Goal: Check status: Check status

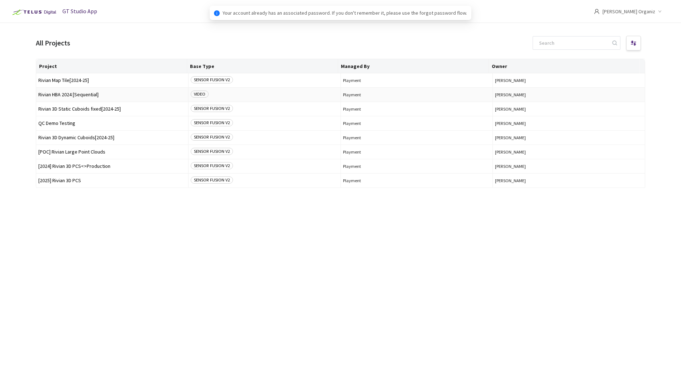
click at [87, 94] on span "Rivian HBA 2024 [Sequential]" at bounding box center [112, 94] width 148 height 5
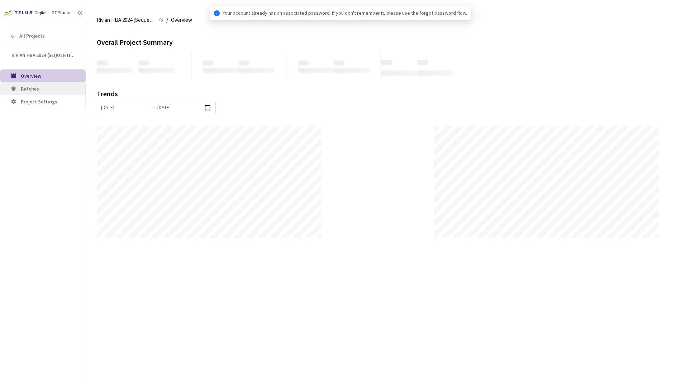
scroll to position [379, 681]
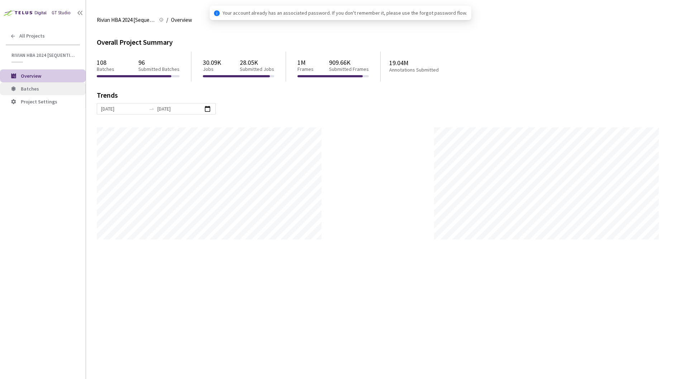
click at [33, 88] on span "Batches" at bounding box center [30, 89] width 18 height 6
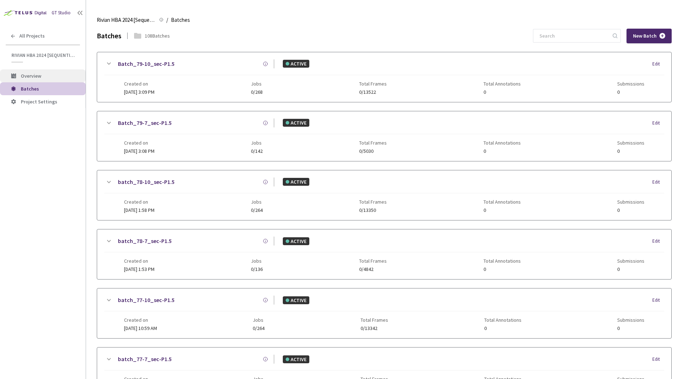
click at [32, 79] on li "Overview" at bounding box center [43, 75] width 86 height 13
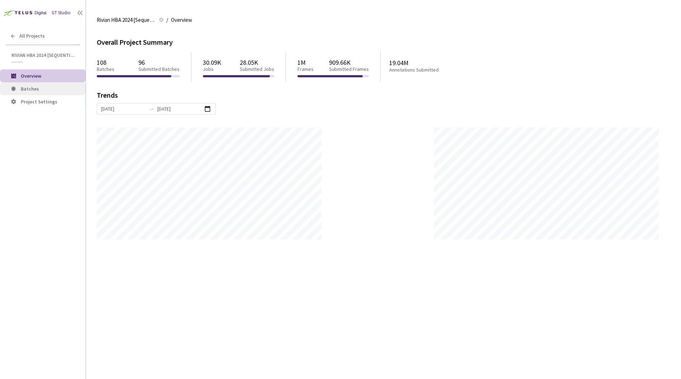
scroll to position [379, 681]
click at [31, 91] on span "Batches" at bounding box center [30, 89] width 18 height 6
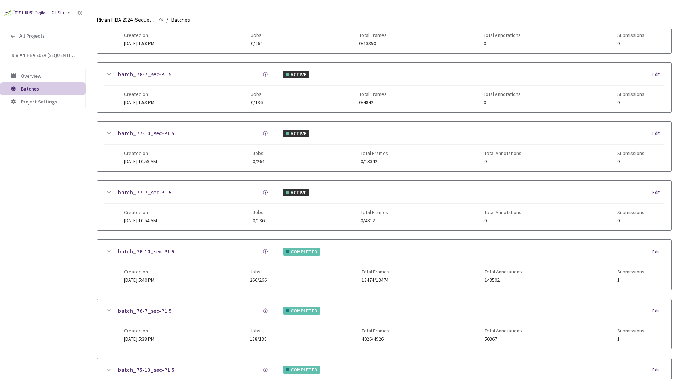
scroll to position [255, 0]
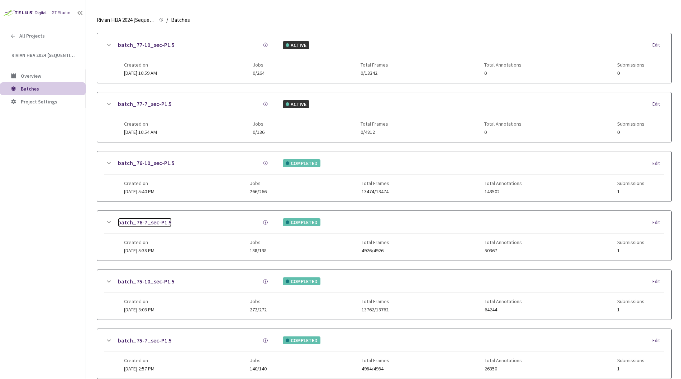
click at [159, 224] on link "batch_76-7_sec-P1.5" at bounding box center [145, 222] width 54 height 9
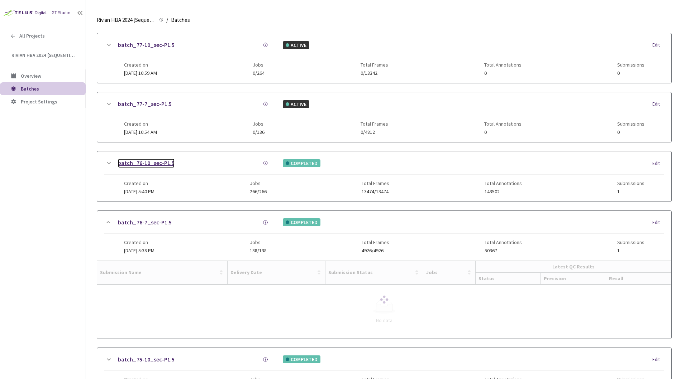
click at [165, 164] on link "batch_76-10_sec-P1.5" at bounding box center [146, 163] width 57 height 9
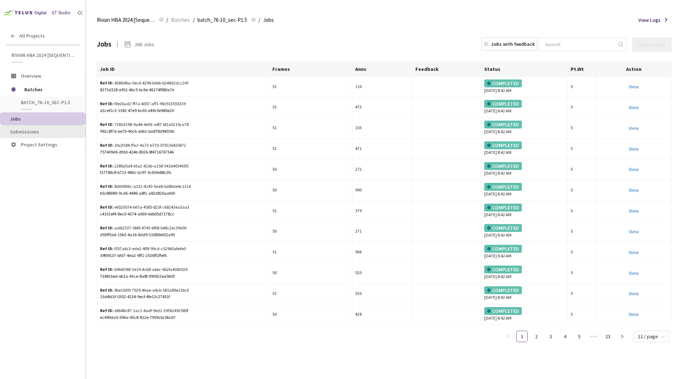
click at [21, 133] on span "Submissions" at bounding box center [24, 132] width 29 height 6
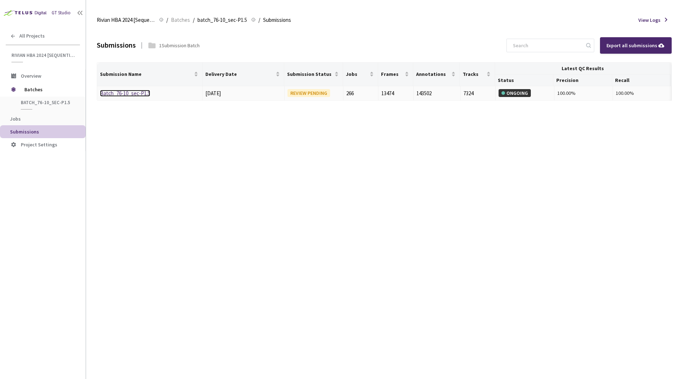
click at [136, 94] on link "Batch_76-10_sec-P1.5" at bounding box center [125, 93] width 50 height 7
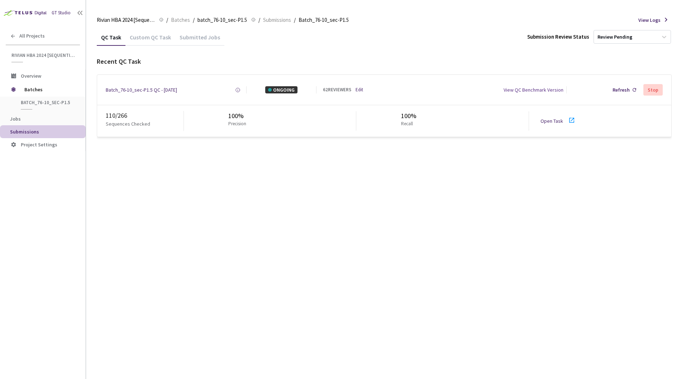
click at [120, 118] on div "110 / 266" at bounding box center [145, 115] width 78 height 9
click at [164, 87] on div "Batch_76-10_sec-P1.5 QC - 11 Aug, 2025" at bounding box center [141, 89] width 71 height 7
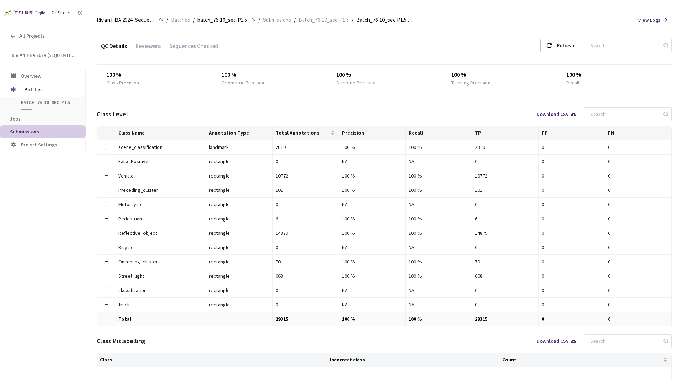
click at [92, 199] on main "Rivian HBA 2024 [Sequential] Rivian HBA 2024 [Sequential] / Batches / batch_76-…" at bounding box center [383, 189] width 595 height 379
click at [105, 291] on button "Expand row" at bounding box center [106, 291] width 6 height 6
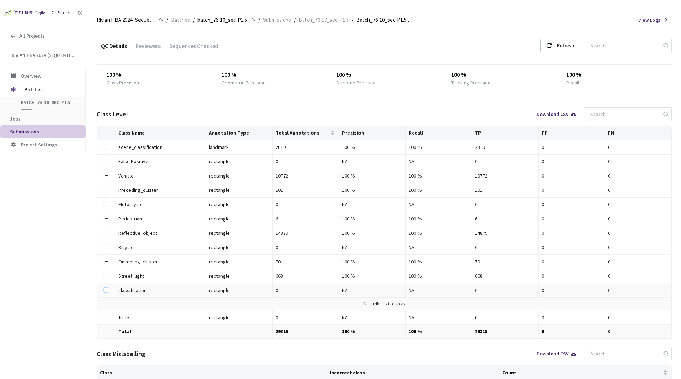
click at [105, 291] on button "Collapse row" at bounding box center [106, 291] width 6 height 6
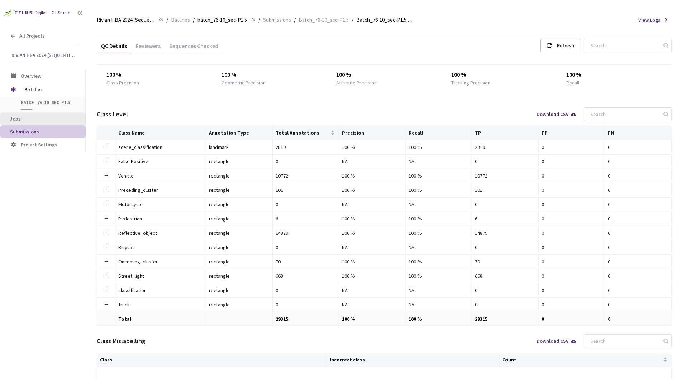
click at [31, 122] on li "Jobs" at bounding box center [43, 118] width 86 height 13
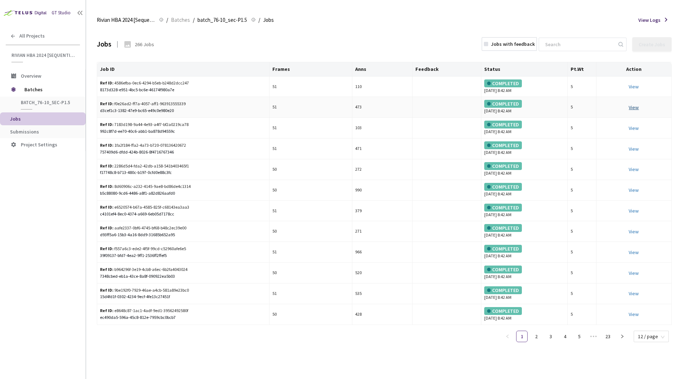
click at [631, 109] on link "View" at bounding box center [633, 107] width 10 height 6
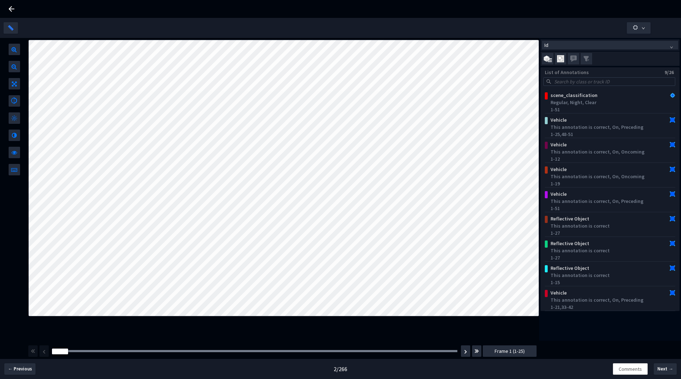
click at [12, 11] on icon at bounding box center [11, 9] width 9 height 9
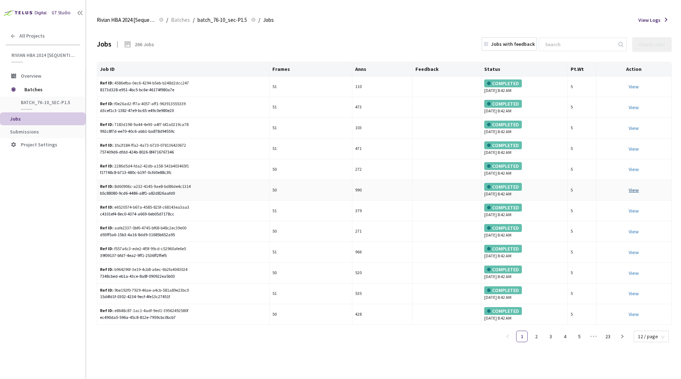
click at [636, 191] on link "View This will only let you view the job and not perform the labelling task." at bounding box center [633, 190] width 10 height 6
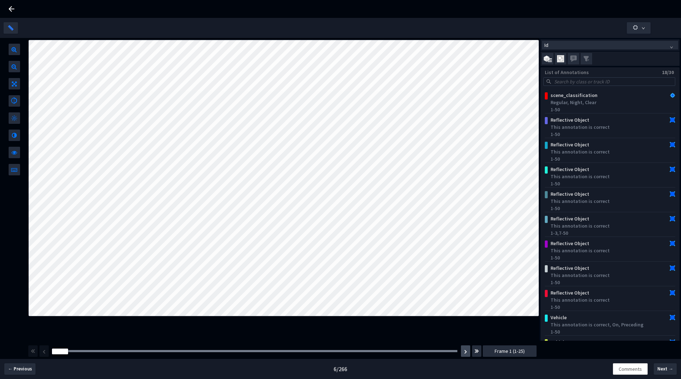
click at [466, 353] on button "button" at bounding box center [465, 351] width 9 height 11
click at [467, 353] on button "button" at bounding box center [465, 351] width 9 height 11
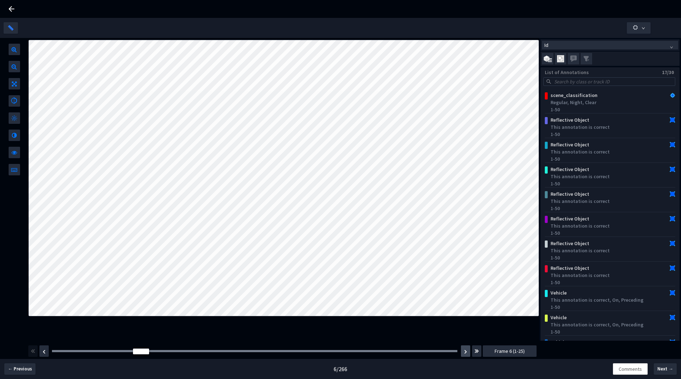
click at [467, 353] on button "button" at bounding box center [465, 351] width 9 height 11
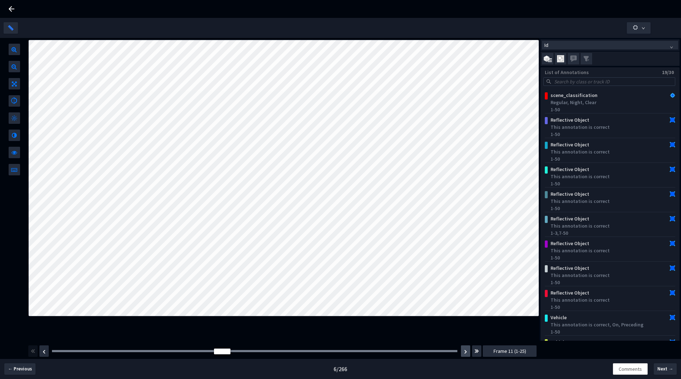
click at [467, 353] on button "button" at bounding box center [465, 351] width 9 height 11
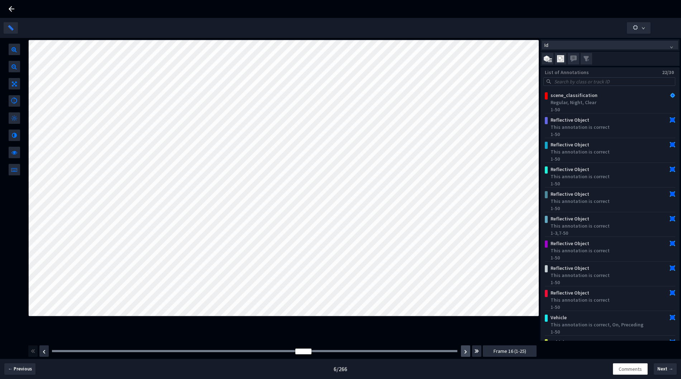
click at [467, 353] on button "button" at bounding box center [465, 351] width 9 height 11
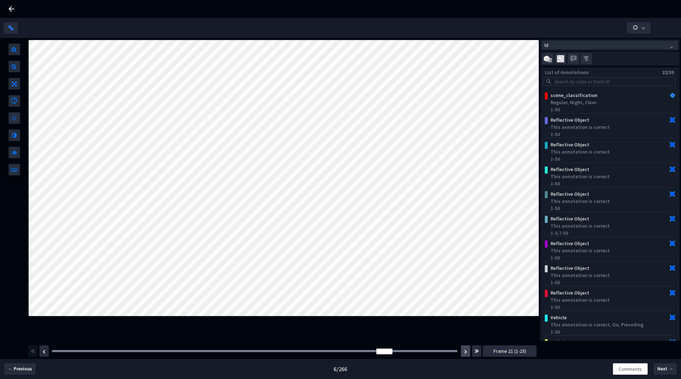
click at [467, 353] on button "button" at bounding box center [465, 351] width 9 height 11
click at [467, 354] on button "button" at bounding box center [465, 351] width 9 height 11
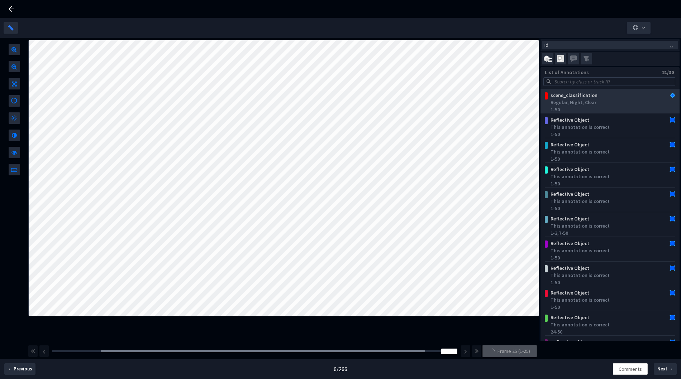
click at [614, 102] on div "Regular, Night, Clear" at bounding box center [611, 102] width 122 height 7
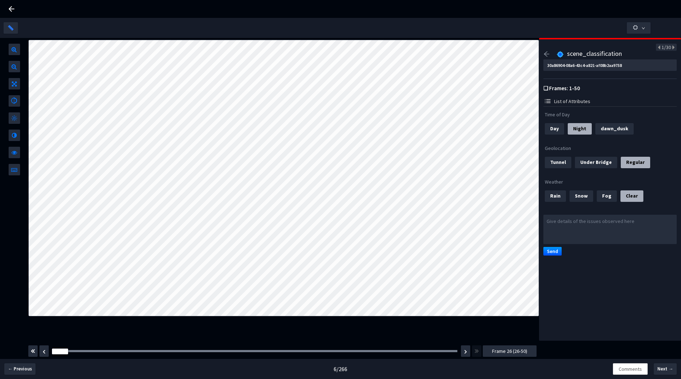
click at [548, 53] on icon "arrow-left" at bounding box center [546, 54] width 6 height 6
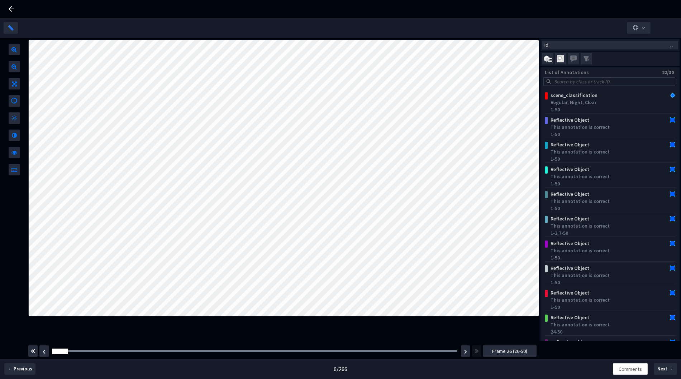
click at [7, 11] on icon at bounding box center [11, 9] width 9 height 9
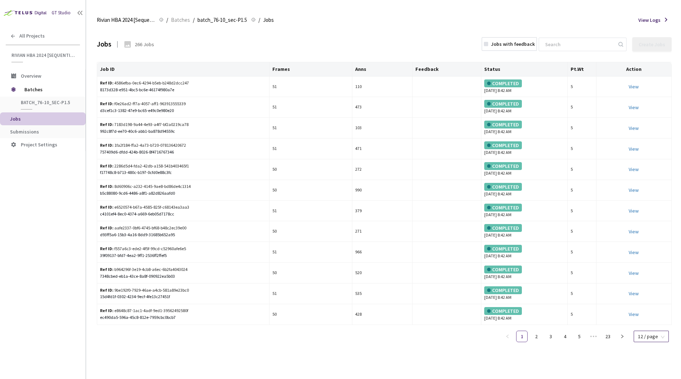
click at [652, 337] on span "12 / page" at bounding box center [651, 336] width 27 height 11
click at [649, 324] on div "100 / page" at bounding box center [650, 324] width 25 height 8
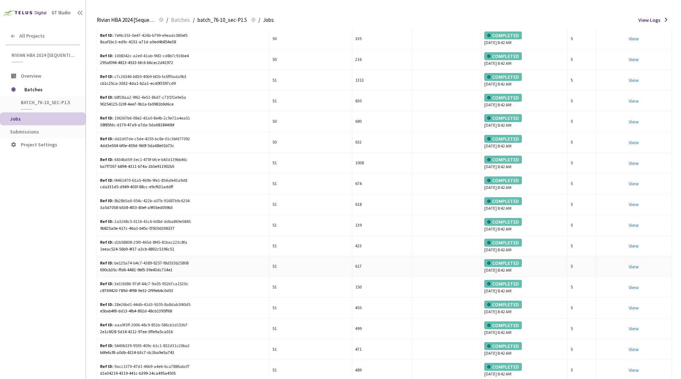
scroll to position [1184, 0]
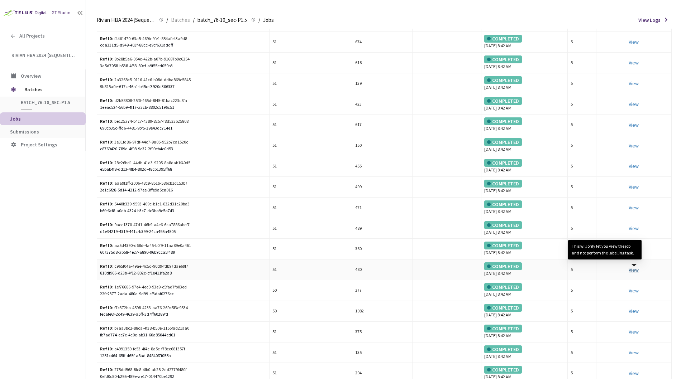
click at [630, 269] on link "View This will only let you view the job and not perform the labelling task." at bounding box center [633, 270] width 10 height 6
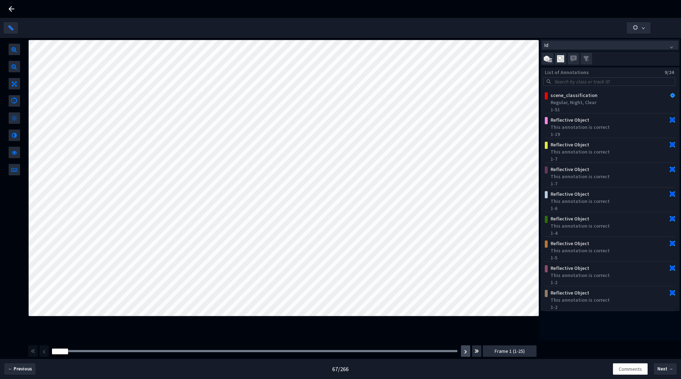
click at [466, 353] on img "button" at bounding box center [465, 352] width 3 height 4
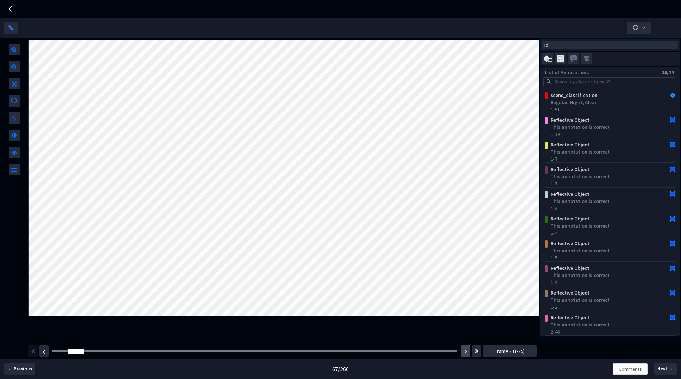
click at [466, 353] on img "button" at bounding box center [465, 352] width 3 height 4
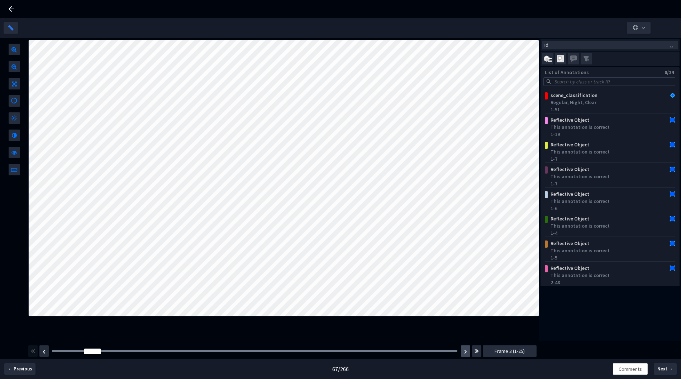
click at [466, 353] on img "button" at bounding box center [465, 352] width 3 height 4
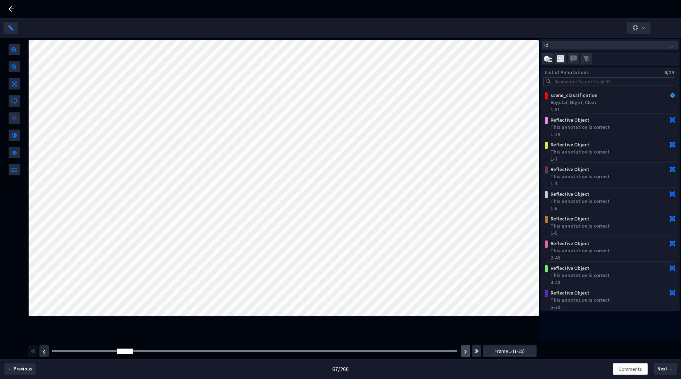
click at [466, 353] on img "button" at bounding box center [465, 352] width 3 height 4
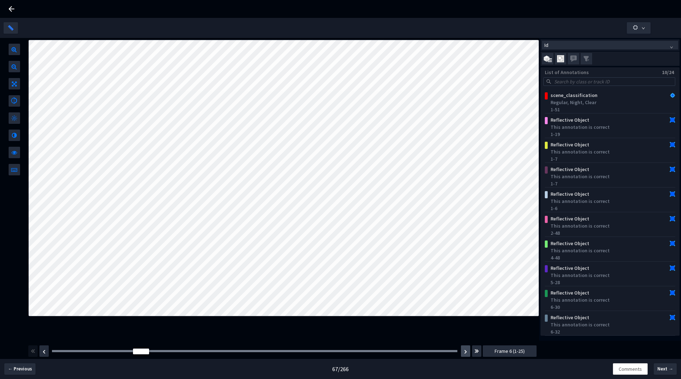
click at [466, 353] on img "button" at bounding box center [465, 352] width 3 height 4
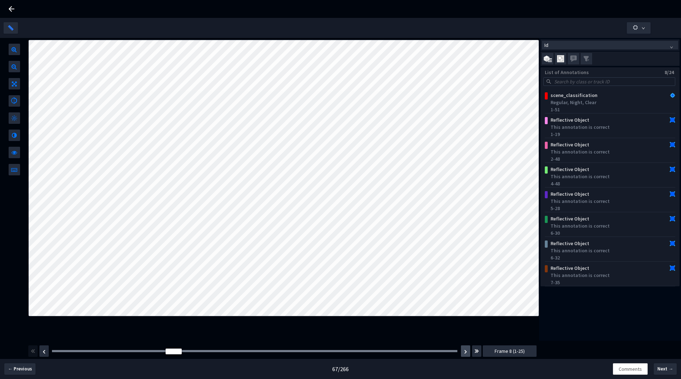
click at [466, 353] on img "button" at bounding box center [465, 352] width 3 height 4
click at [465, 353] on img "button" at bounding box center [465, 352] width 3 height 4
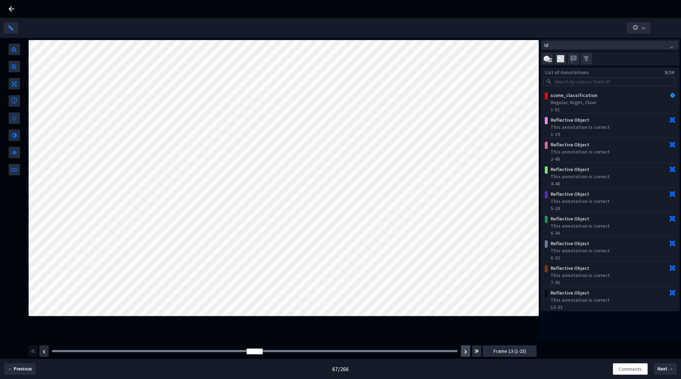
click at [465, 353] on img "button" at bounding box center [465, 352] width 3 height 4
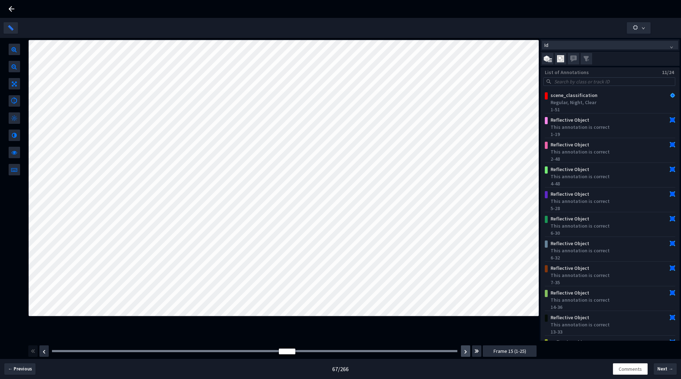
click at [465, 353] on img "button" at bounding box center [465, 352] width 3 height 4
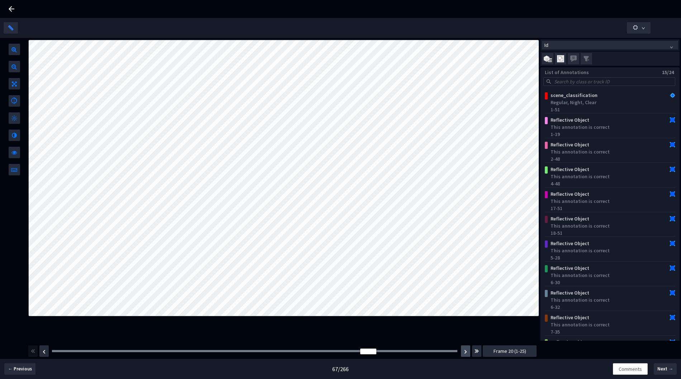
click at [465, 353] on img "button" at bounding box center [465, 352] width 3 height 4
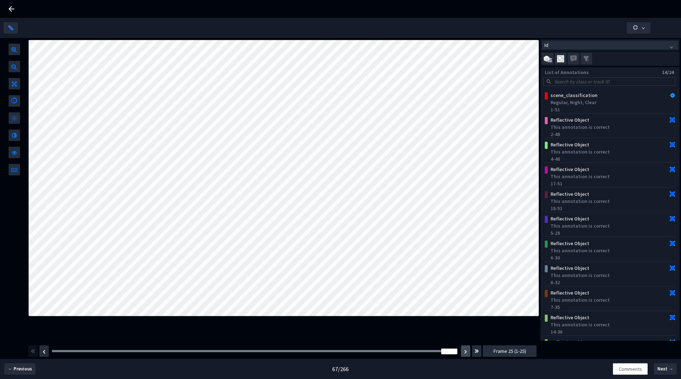
click at [465, 353] on img "button" at bounding box center [465, 352] width 3 height 4
click at [467, 352] on button "button" at bounding box center [465, 351] width 9 height 11
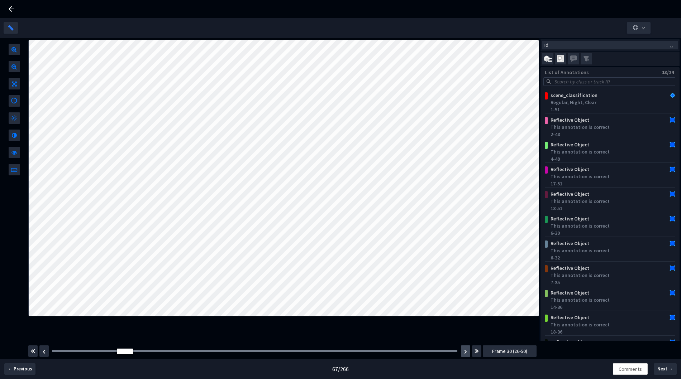
click at [467, 352] on button "button" at bounding box center [465, 351] width 9 height 11
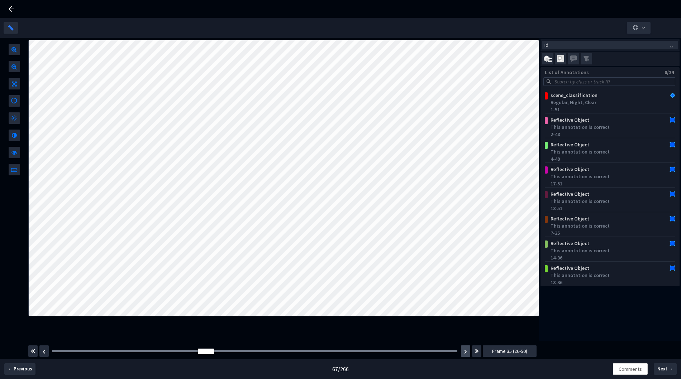
click at [467, 352] on button "button" at bounding box center [465, 351] width 9 height 11
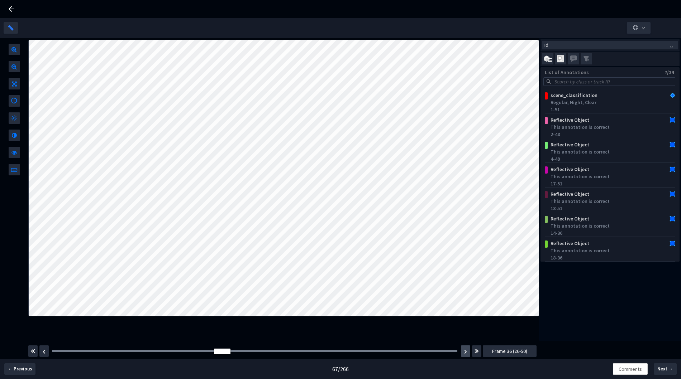
click at [467, 352] on button "button" at bounding box center [465, 351] width 9 height 11
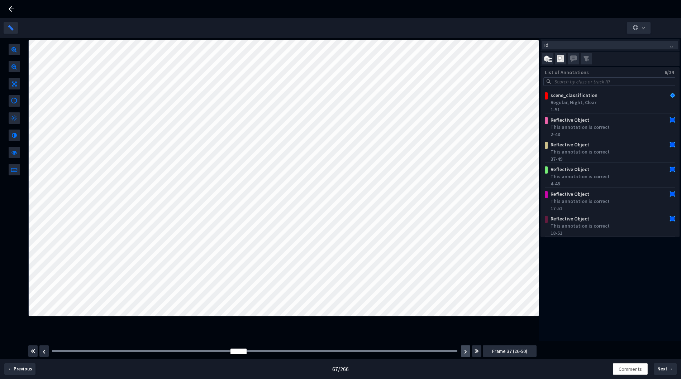
click at [467, 352] on button "button" at bounding box center [465, 351] width 9 height 11
drag, startPoint x: 15, startPoint y: 9, endPoint x: 33, endPoint y: 20, distance: 21.2
click at [15, 8] on icon at bounding box center [11, 9] width 9 height 9
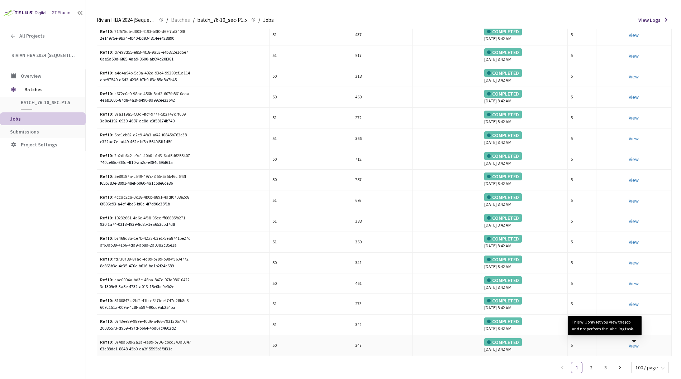
scroll to position [1792, 0]
click at [631, 341] on td "View This will only let you view the job and not perform the labelling task." at bounding box center [633, 346] width 75 height 21
click at [633, 346] on link "View This will only let you view the job and not perform the labelling task." at bounding box center [633, 346] width 10 height 6
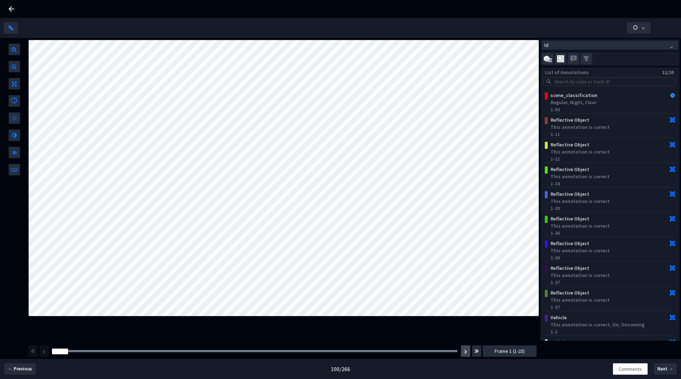
click at [464, 354] on img "button" at bounding box center [465, 352] width 3 height 4
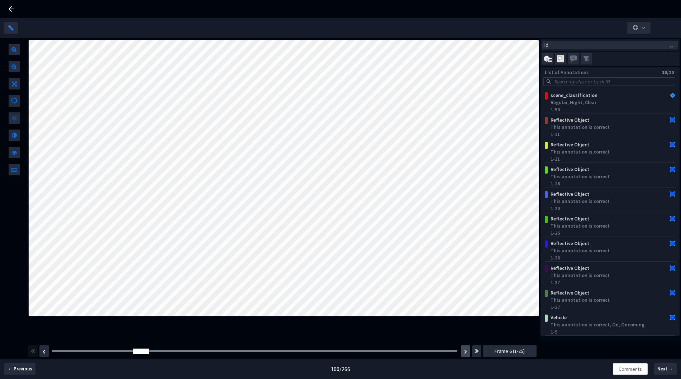
click at [464, 354] on img "button" at bounding box center [465, 352] width 3 height 4
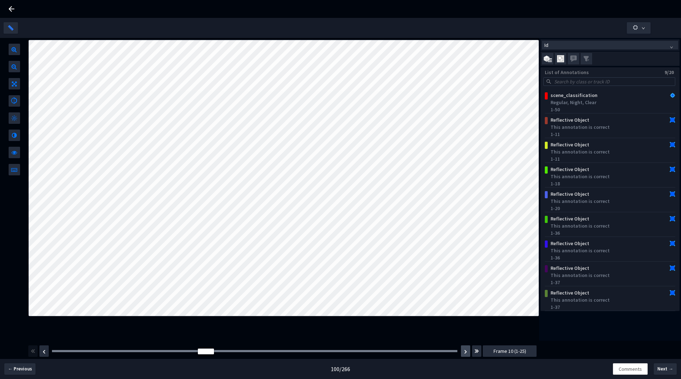
click at [464, 354] on img "button" at bounding box center [465, 352] width 3 height 4
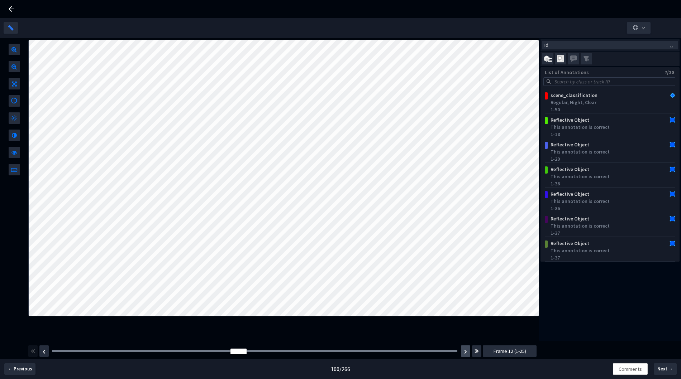
click at [464, 354] on img "button" at bounding box center [465, 352] width 3 height 4
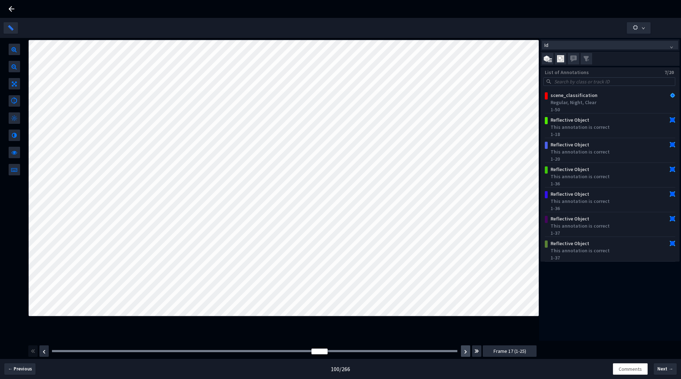
click at [464, 354] on img "button" at bounding box center [465, 352] width 3 height 4
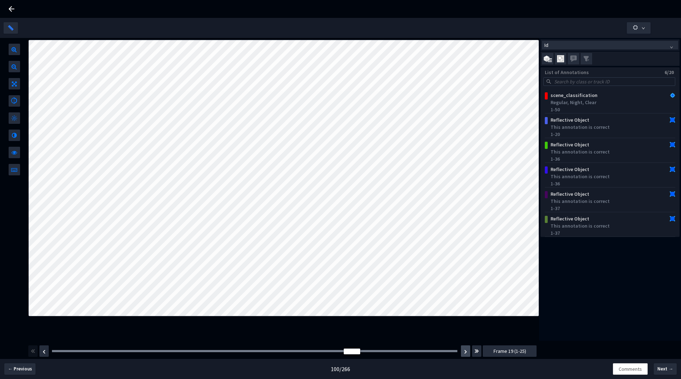
click at [464, 354] on img "button" at bounding box center [465, 352] width 3 height 4
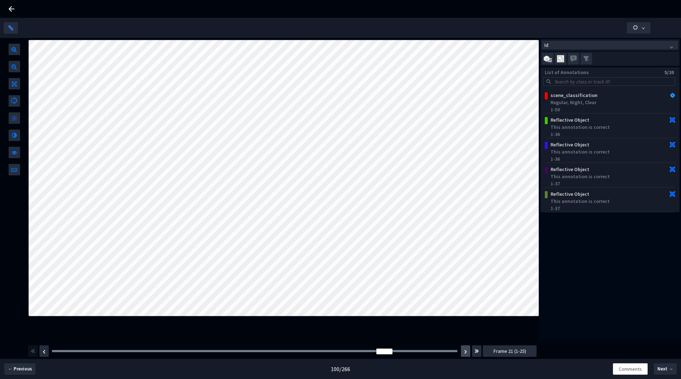
click at [464, 354] on img "button" at bounding box center [465, 352] width 3 height 4
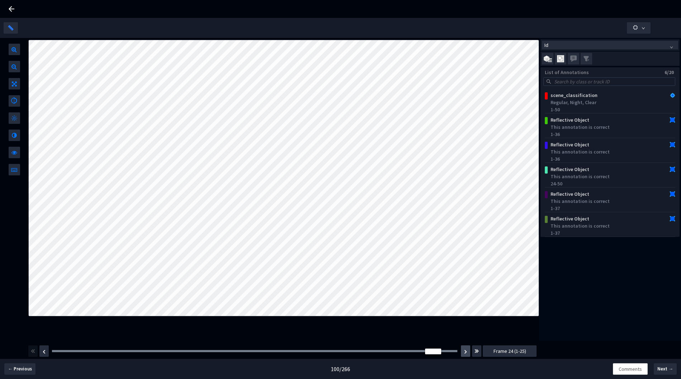
click at [464, 354] on img "button" at bounding box center [465, 352] width 3 height 4
click at [464, 353] on img "button" at bounding box center [465, 352] width 3 height 4
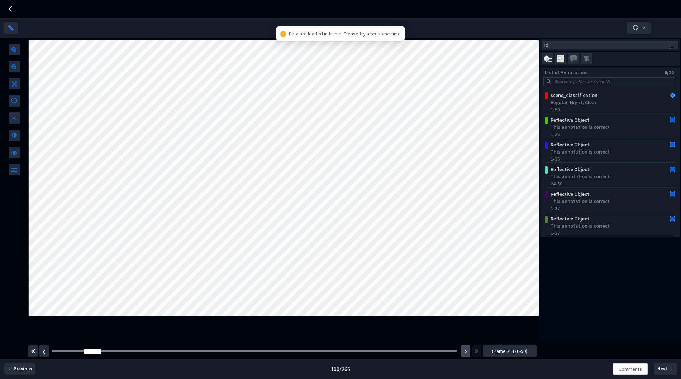
click at [464, 353] on img "button" at bounding box center [465, 352] width 3 height 4
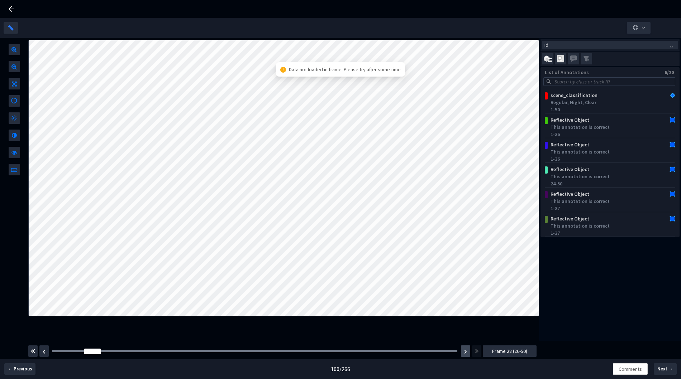
click at [464, 353] on img "button" at bounding box center [465, 352] width 3 height 4
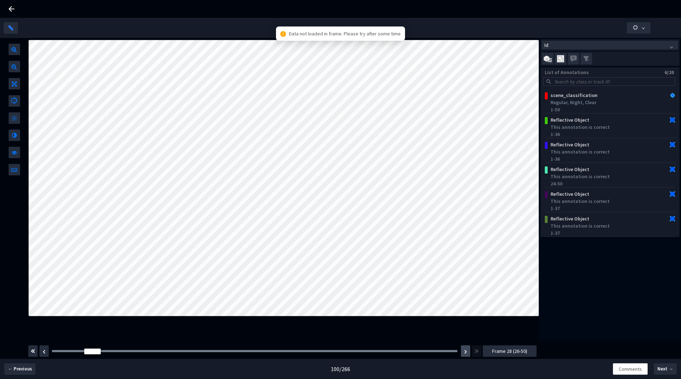
click at [464, 353] on img "button" at bounding box center [465, 352] width 3 height 4
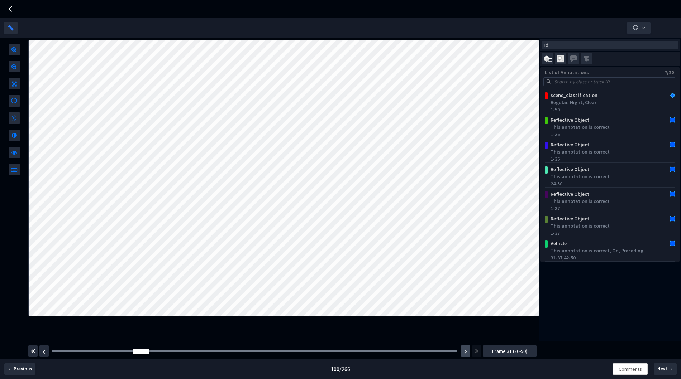
click at [464, 353] on img "button" at bounding box center [465, 352] width 3 height 4
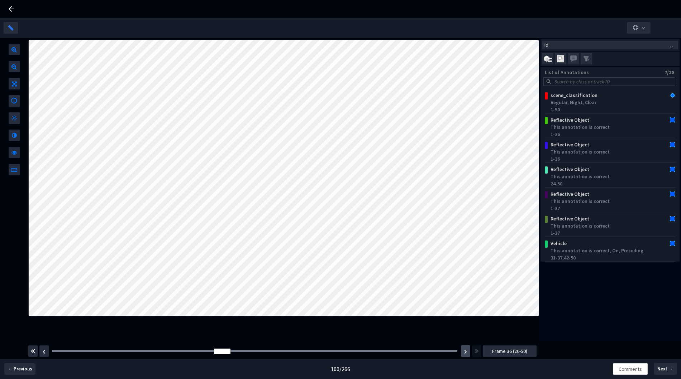
click at [464, 353] on img "button" at bounding box center [465, 352] width 3 height 4
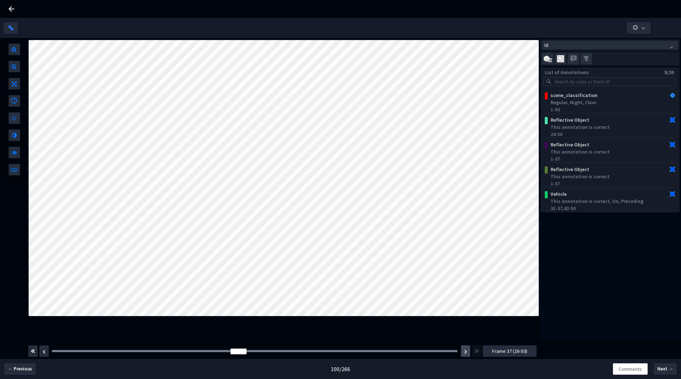
click at [464, 353] on img "button" at bounding box center [465, 352] width 3 height 4
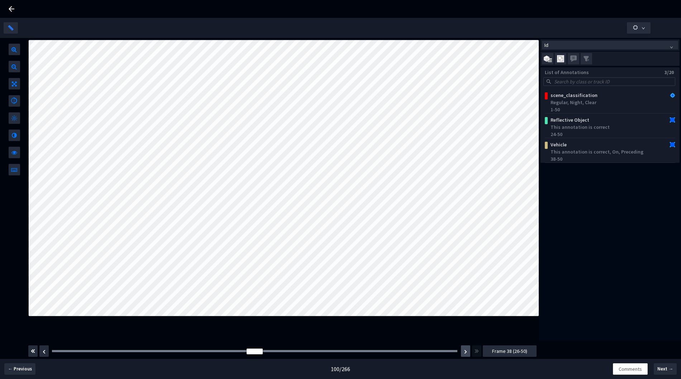
click at [464, 353] on img "button" at bounding box center [465, 352] width 3 height 4
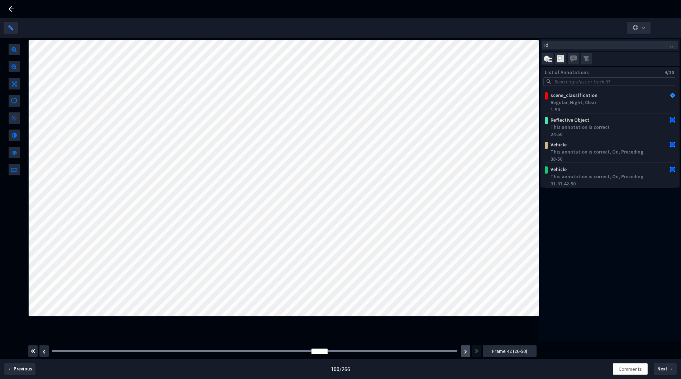
click at [464, 353] on img "button" at bounding box center [465, 352] width 3 height 4
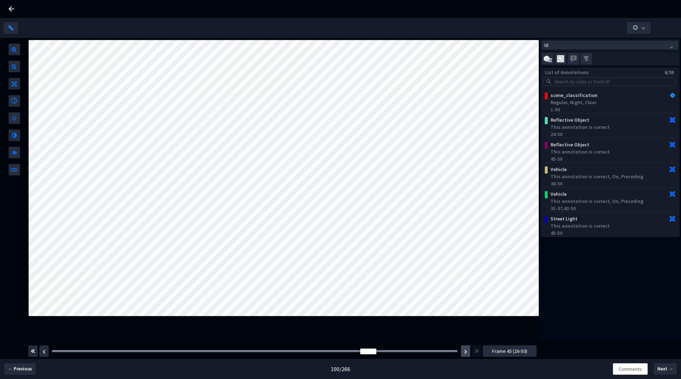
click at [464, 353] on img "button" at bounding box center [465, 352] width 3 height 4
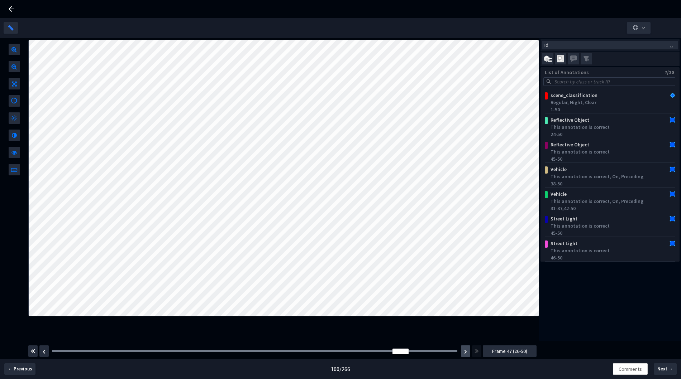
click at [464, 353] on img "button" at bounding box center [465, 352] width 3 height 4
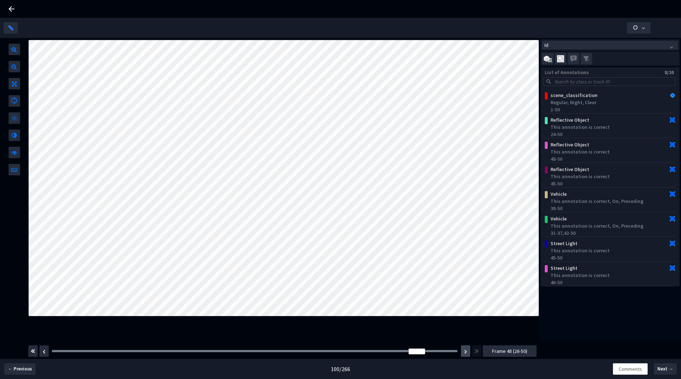
click at [464, 353] on img "button" at bounding box center [465, 352] width 3 height 4
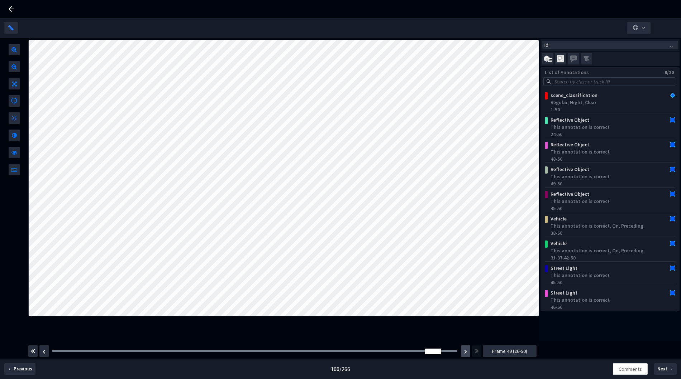
click at [464, 353] on img "button" at bounding box center [465, 352] width 3 height 4
click at [15, 2] on div at bounding box center [11, 9] width 9 height 18
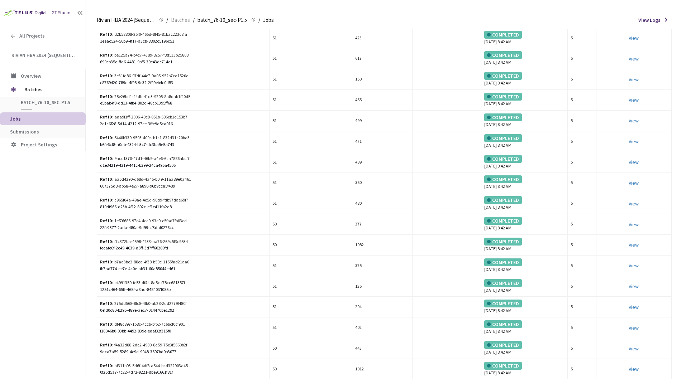
scroll to position [1473, 0]
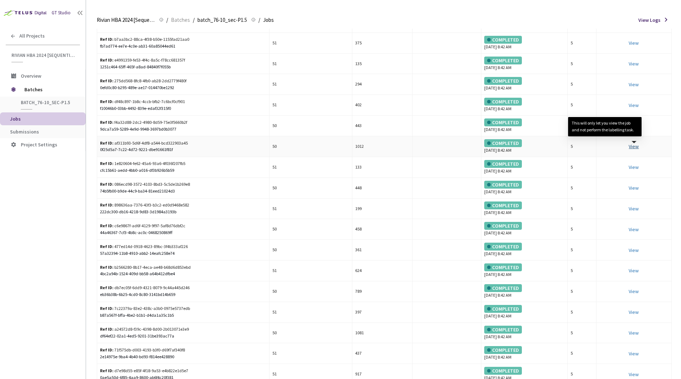
click at [636, 148] on link "View This will only let you view the job and not perform the labelling task." at bounding box center [633, 146] width 10 height 6
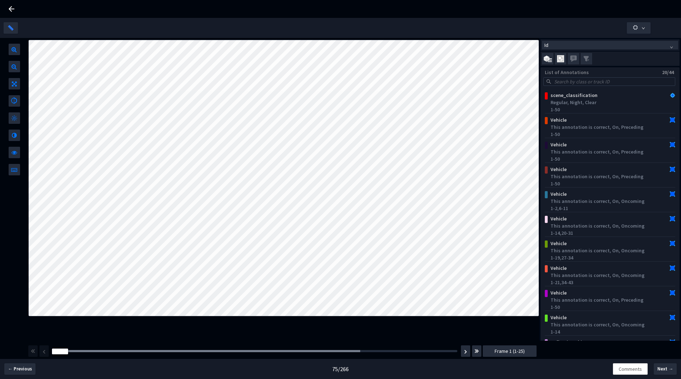
drag, startPoint x: 14, startPoint y: 11, endPoint x: 461, endPoint y: 3, distance: 447.4
click at [14, 11] on icon at bounding box center [11, 9] width 9 height 9
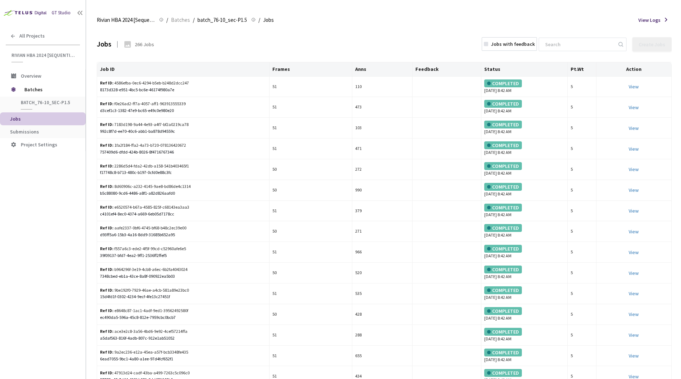
click at [544, 30] on div "Jobs 266 Jobs Jobs with feedback Create Jobs" at bounding box center [384, 45] width 575 height 32
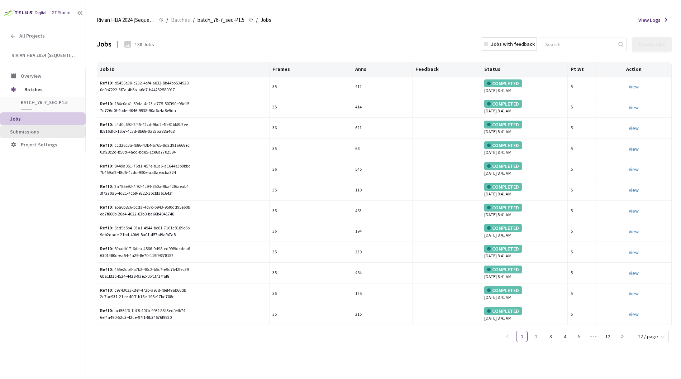
click at [24, 134] on span "Submissions" at bounding box center [24, 132] width 29 height 6
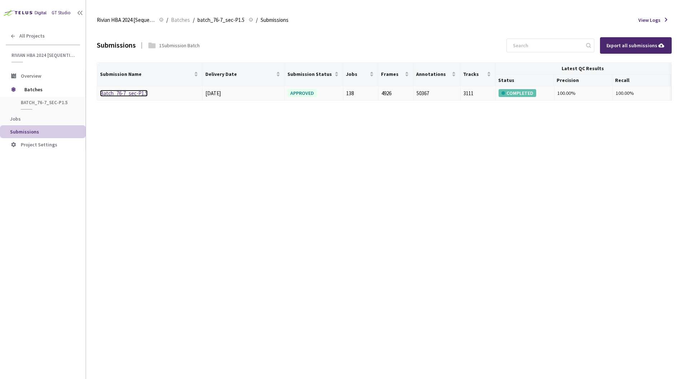
click at [129, 95] on link "Batch_76-7_sec-P1.5" at bounding box center [124, 93] width 48 height 7
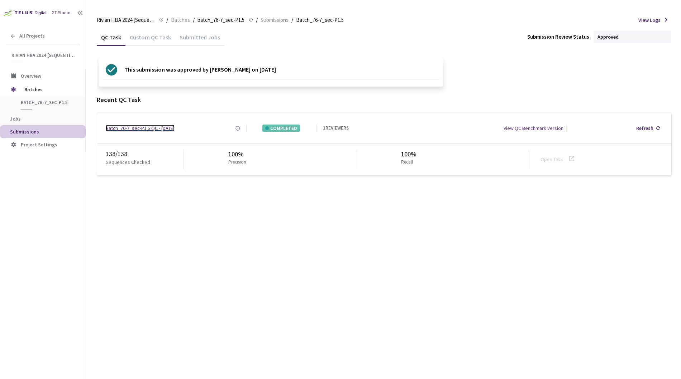
click at [135, 130] on div "Batch_76-7_sec-P1.5 QC - [DATE]" at bounding box center [140, 128] width 69 height 7
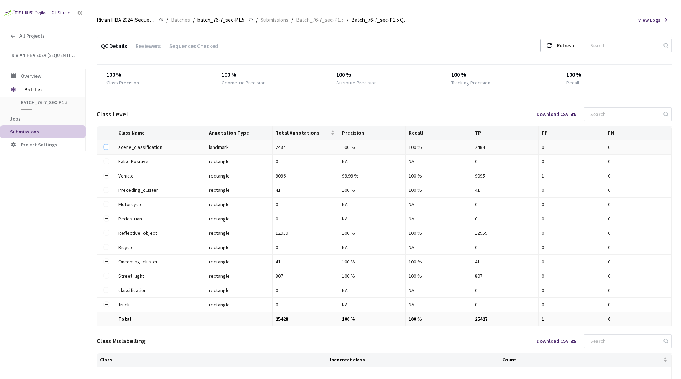
click at [107, 147] on button "Expand row" at bounding box center [106, 147] width 6 height 6
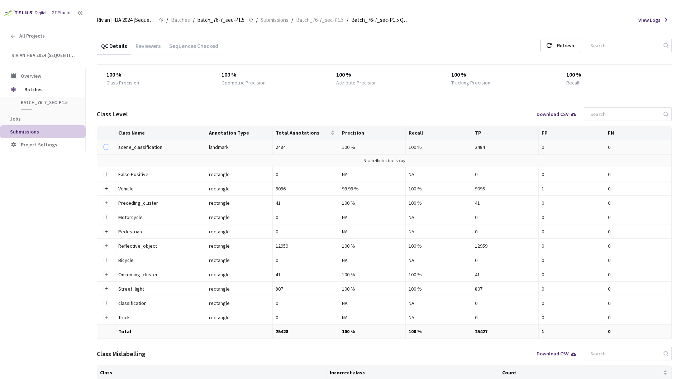
click at [107, 147] on button "Collapse row" at bounding box center [106, 147] width 6 height 6
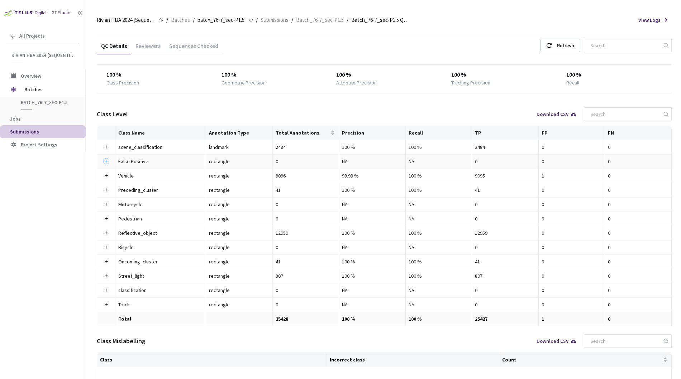
click at [106, 162] on button "Expand row" at bounding box center [106, 162] width 6 height 6
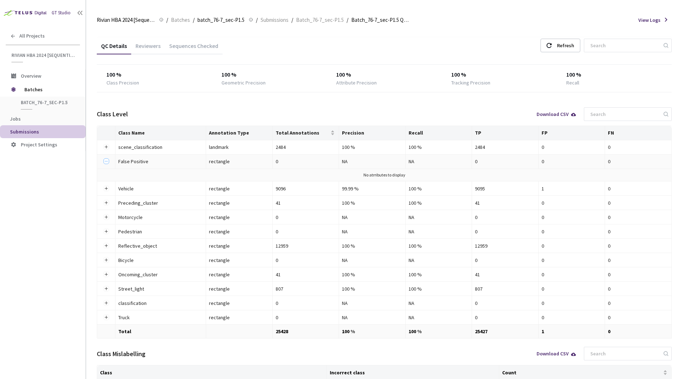
click at [106, 162] on button "Collapse row" at bounding box center [106, 162] width 6 height 6
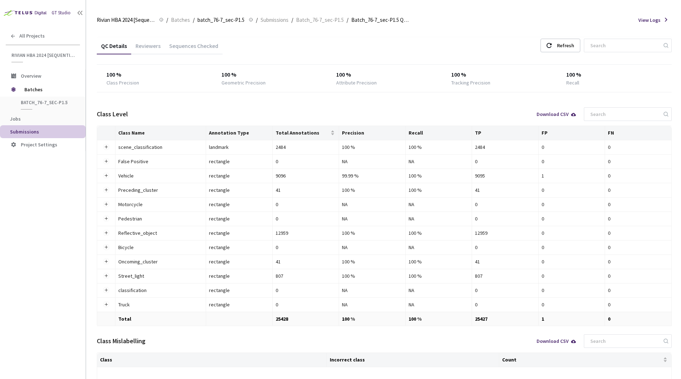
click at [255, 109] on div "Class Level Download CSV" at bounding box center [384, 114] width 575 height 23
click at [151, 44] on div "Reviewers" at bounding box center [148, 48] width 34 height 12
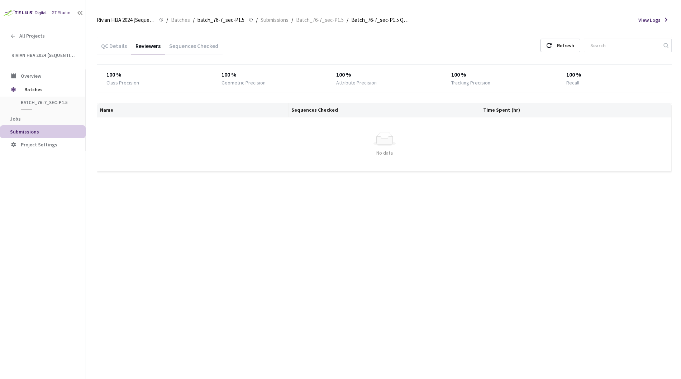
click at [210, 48] on div "Sequences Checked" at bounding box center [194, 48] width 58 height 12
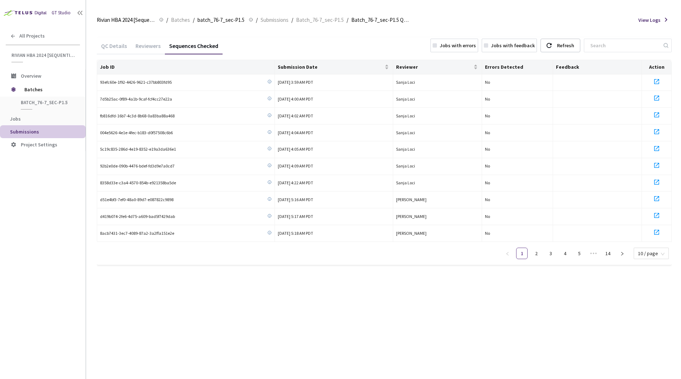
click at [101, 47] on div "QC Details" at bounding box center [114, 48] width 34 height 12
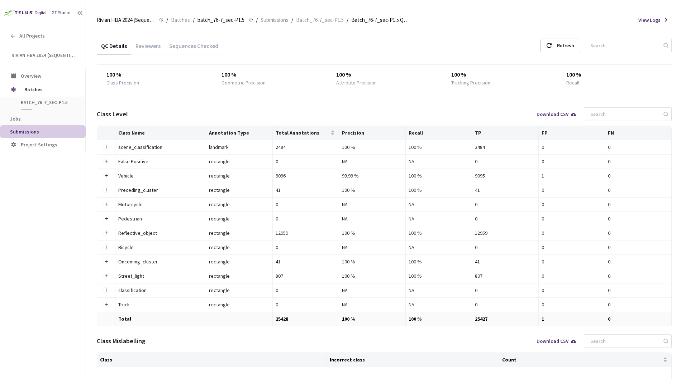
click at [380, 49] on div "QC Details Reviewers Sequences Checked Refresh" at bounding box center [384, 46] width 575 height 19
